Goal: Task Accomplishment & Management: Use online tool/utility

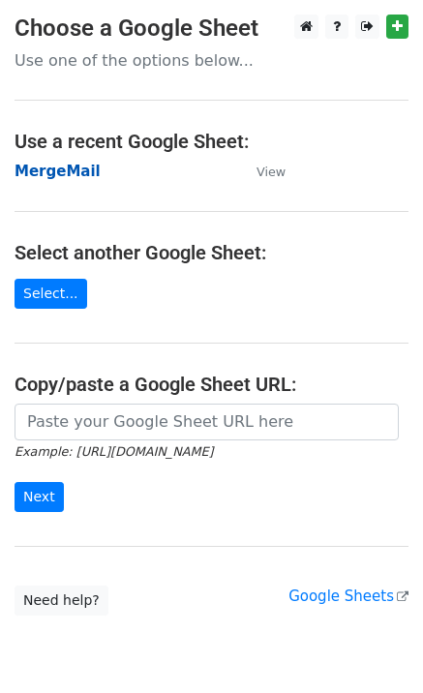
click at [40, 176] on strong "MergeMail" at bounding box center [58, 171] width 86 height 17
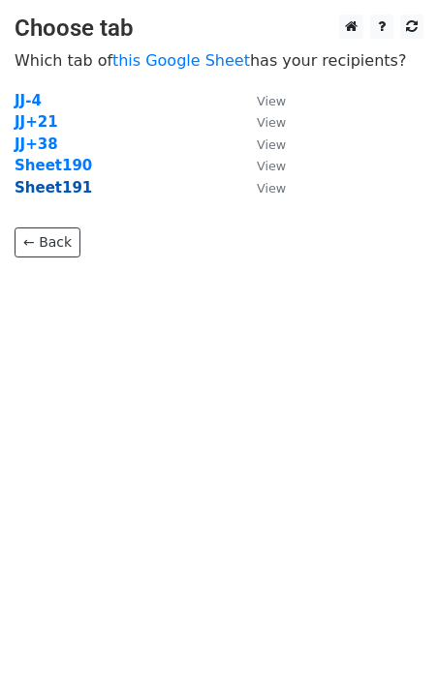
click at [60, 188] on strong "Sheet191" at bounding box center [53, 187] width 77 height 17
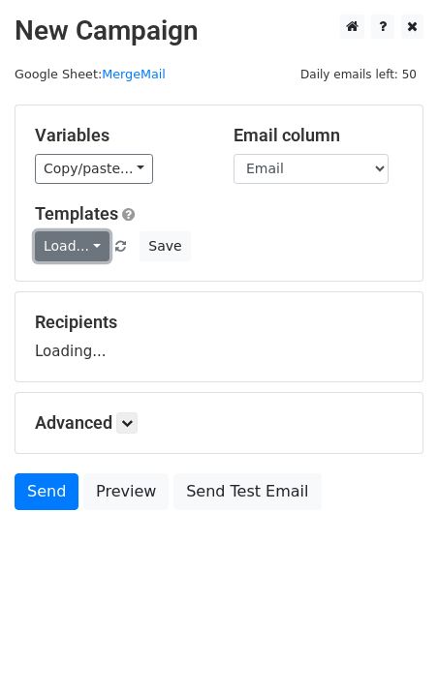
click at [74, 247] on link "Load..." at bounding box center [72, 246] width 75 height 30
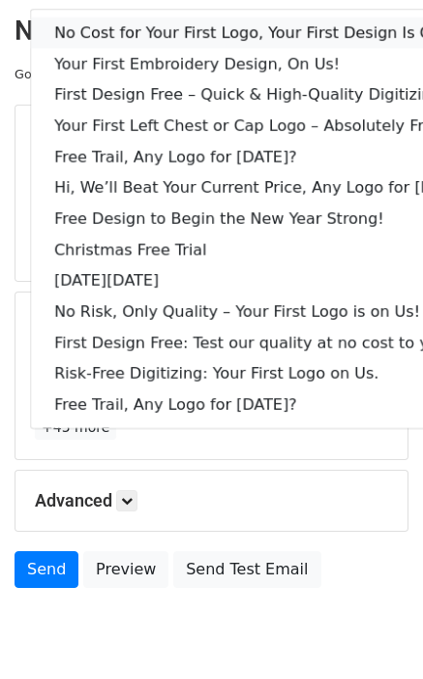
click at [131, 32] on link "No Cost for Your First Logo, Your First Design Is On Us!" at bounding box center [265, 32] width 468 height 31
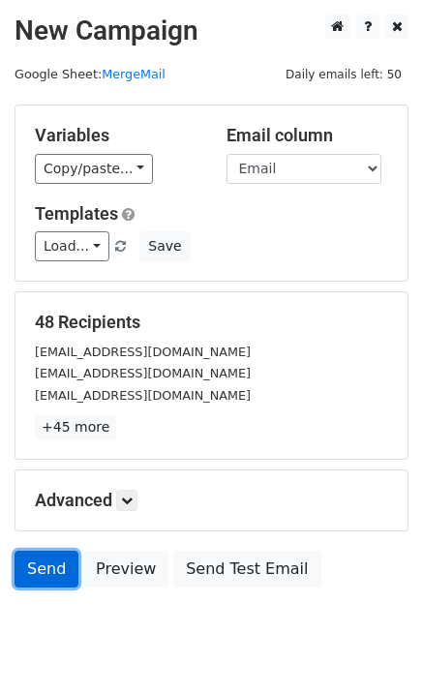
click at [39, 577] on link "Send" at bounding box center [47, 569] width 64 height 37
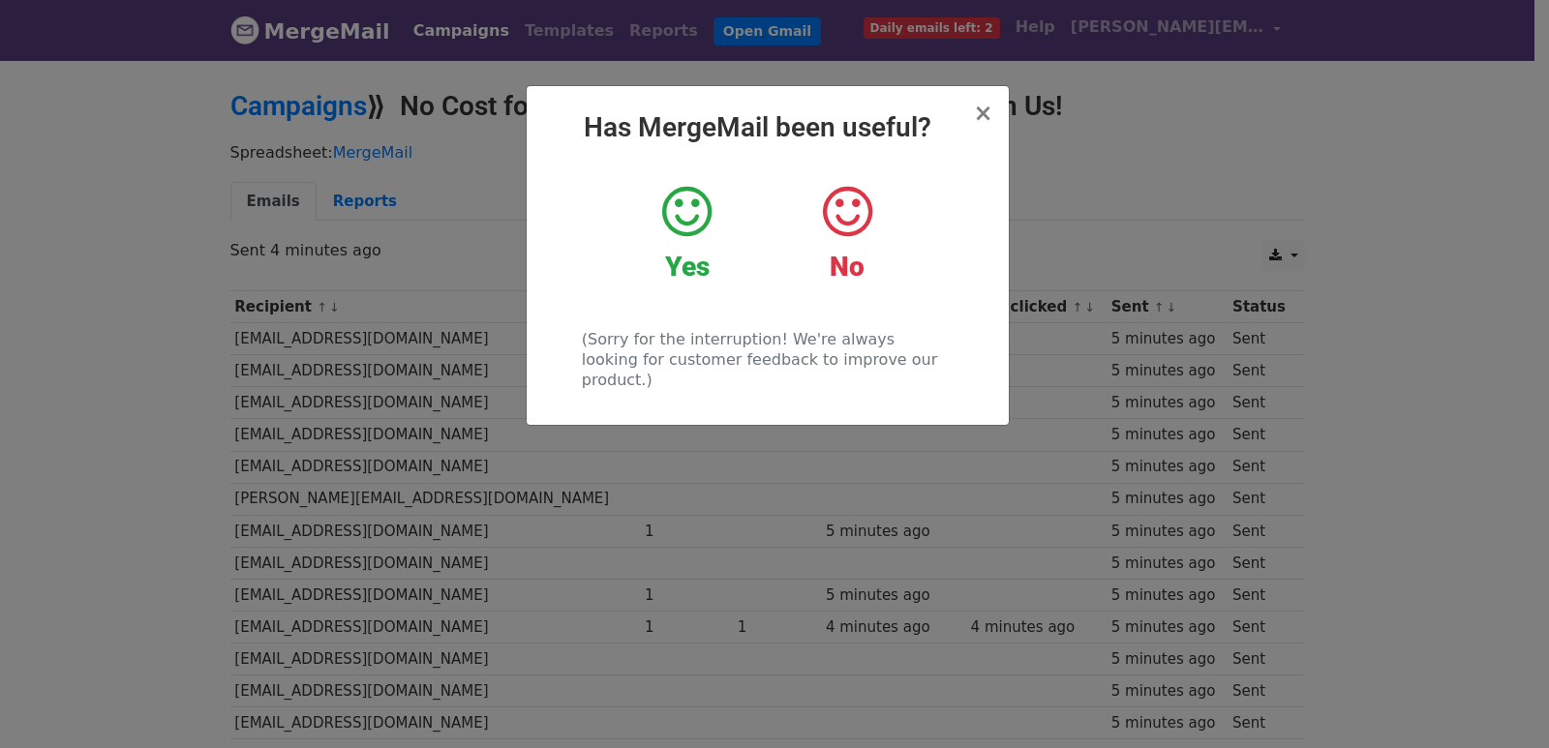
click at [503, 564] on div "× Has MergeMail been useful? Yes No (Sorry for the interruption! We're always l…" at bounding box center [774, 403] width 1549 height 690
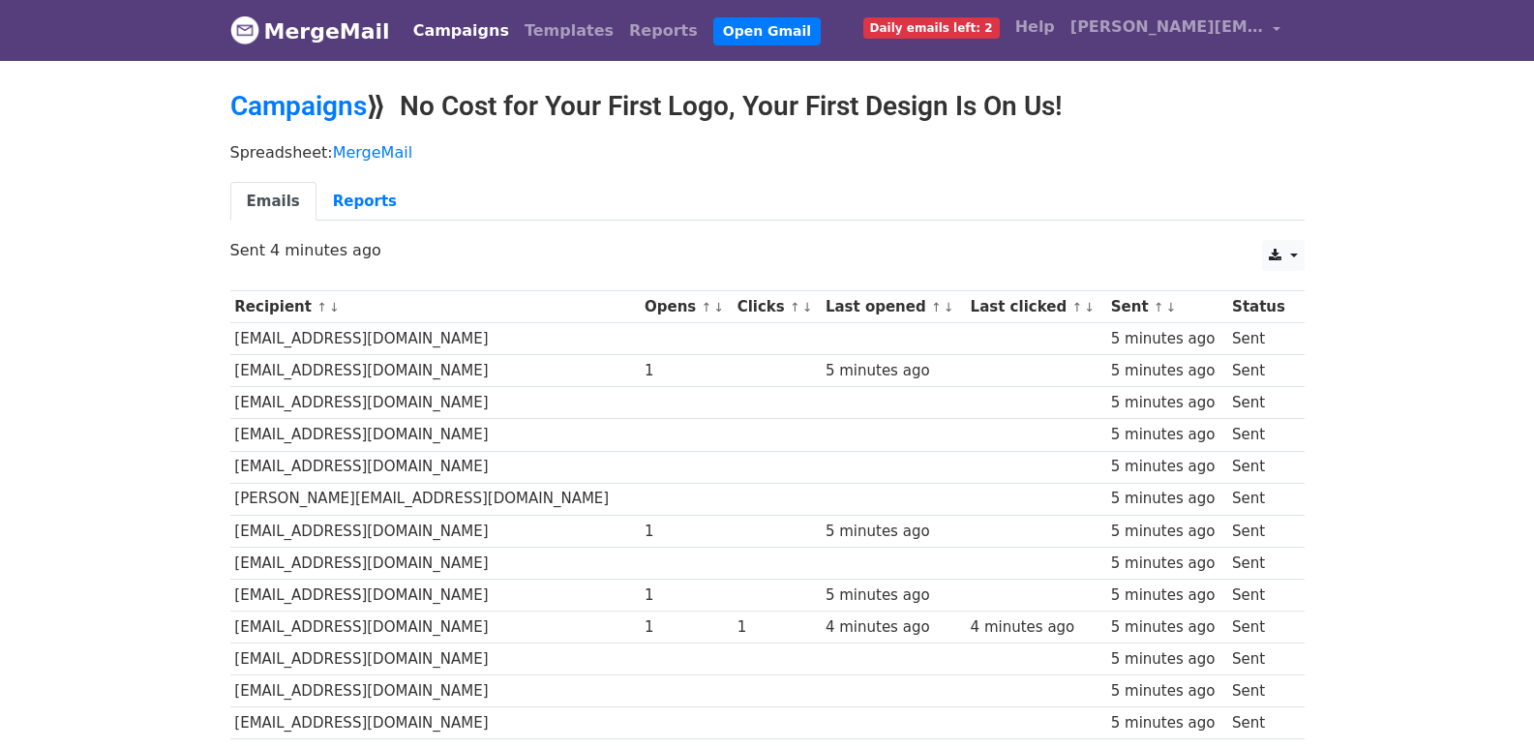
click at [503, 564] on td "[EMAIL_ADDRESS][DOMAIN_NAME]" at bounding box center [435, 563] width 410 height 32
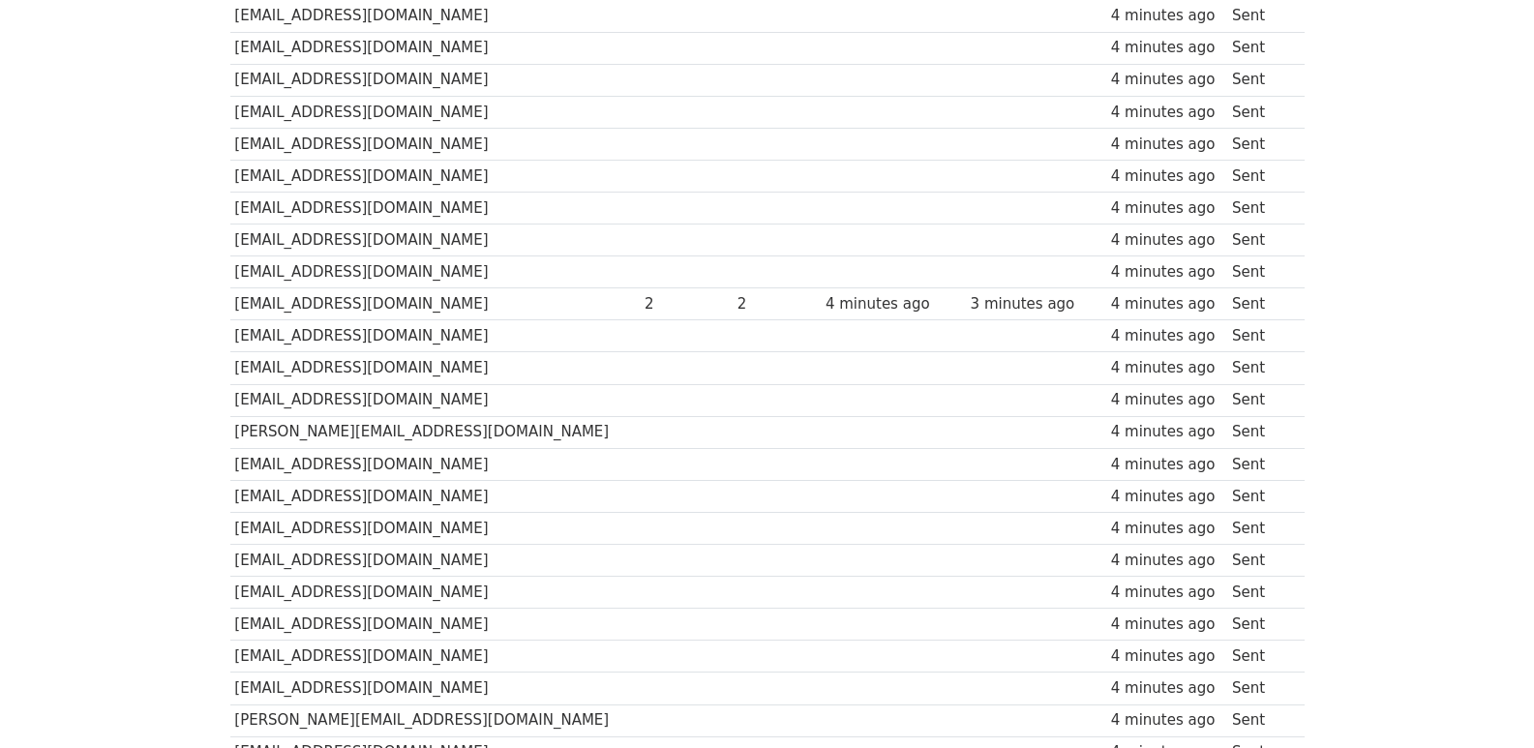
scroll to position [1284, 0]
